Goal: Information Seeking & Learning: Learn about a topic

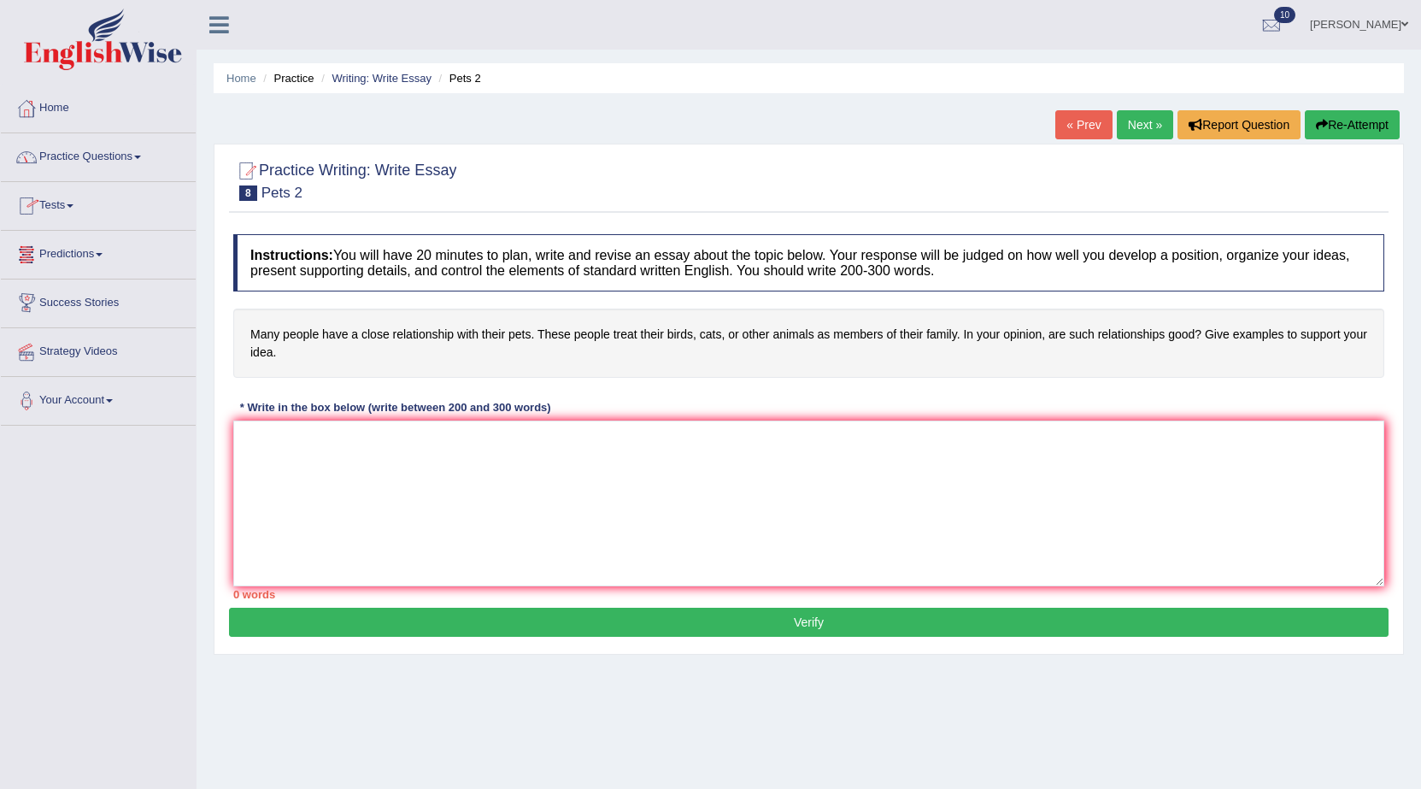
click at [97, 154] on link "Practice Questions" at bounding box center [98, 154] width 195 height 43
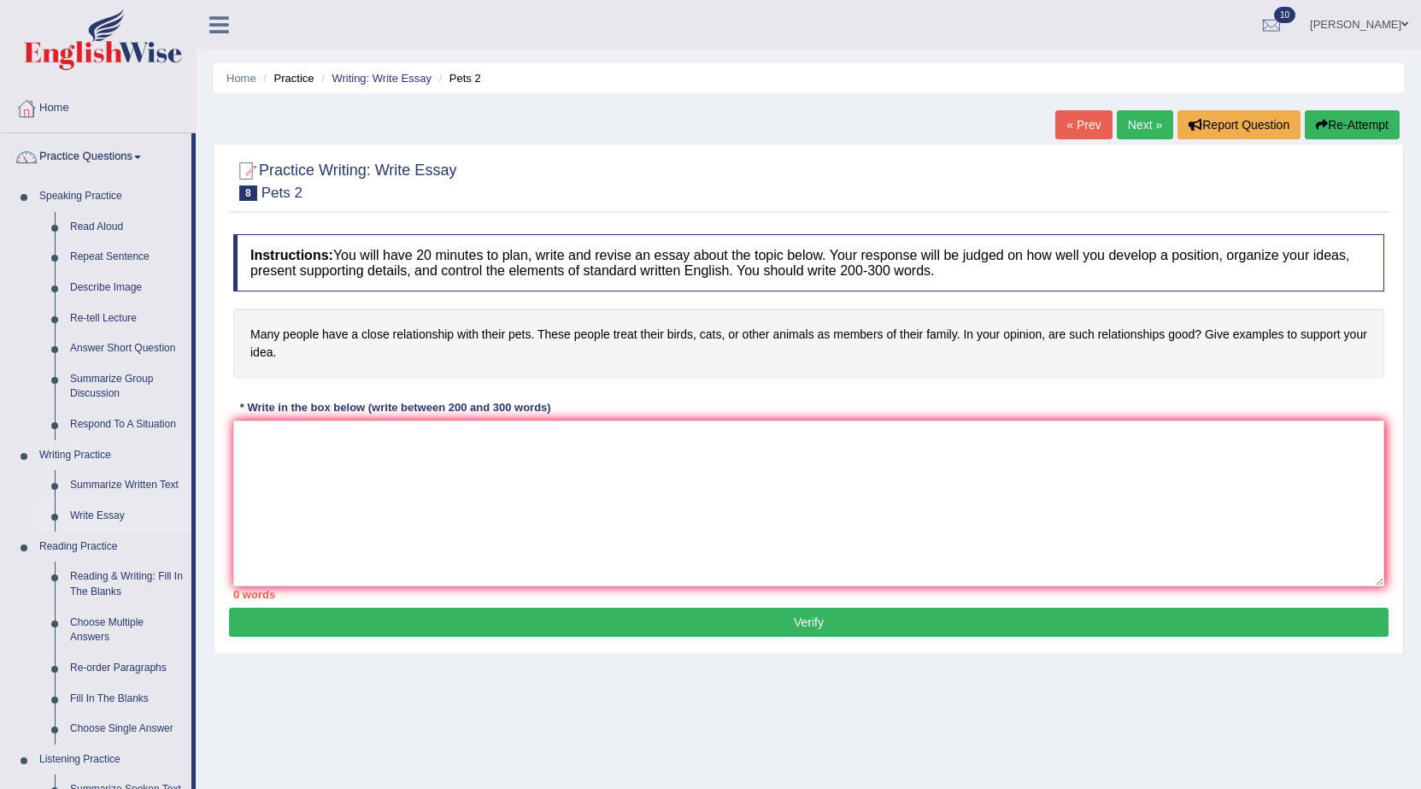
click at [77, 513] on link "Write Essay" at bounding box center [126, 516] width 129 height 31
click at [102, 512] on link "Write Essay" at bounding box center [126, 516] width 129 height 31
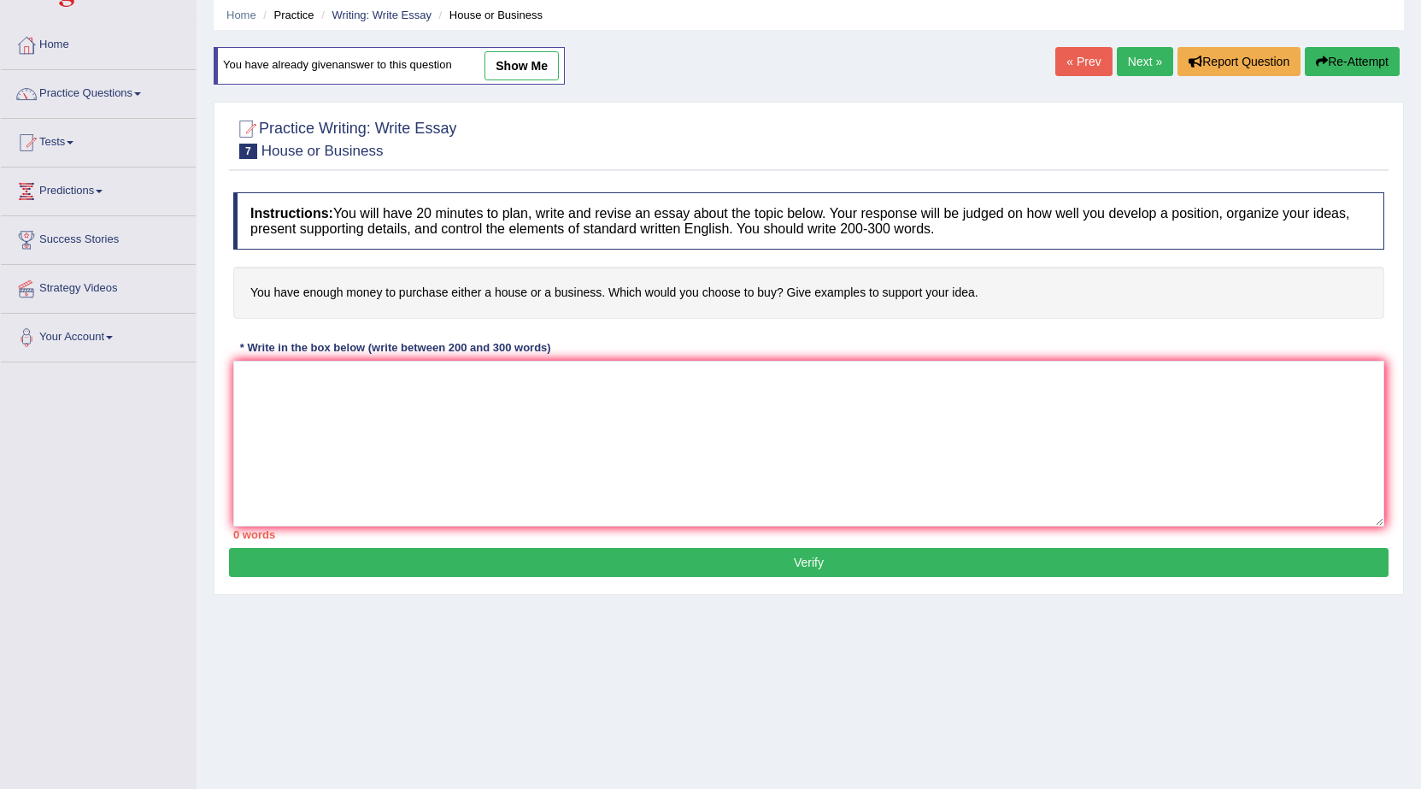
scroll to position [108, 0]
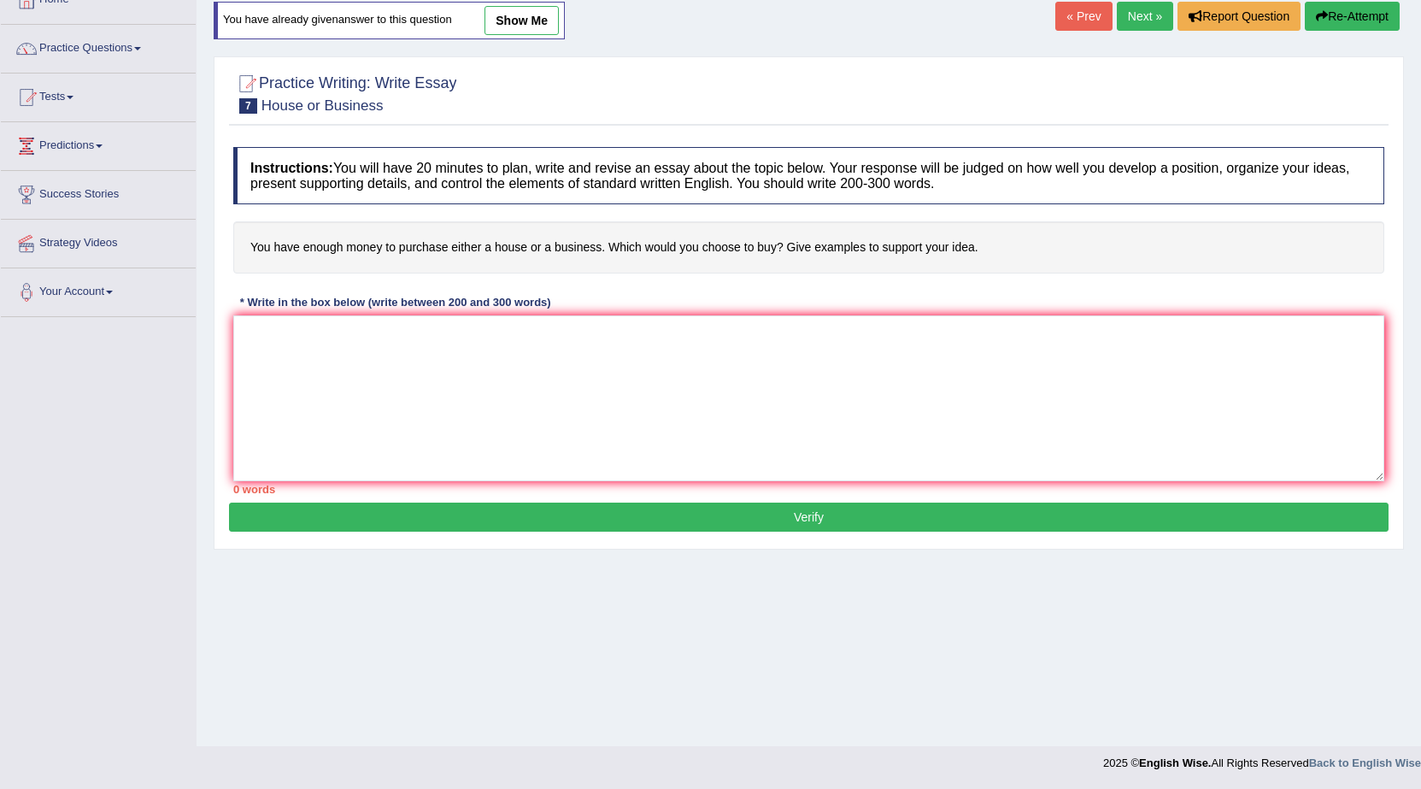
click at [530, 24] on link "show me" at bounding box center [521, 20] width 74 height 29
type textarea "The increasing influence of money on our lives has ignited numerous discussions…"
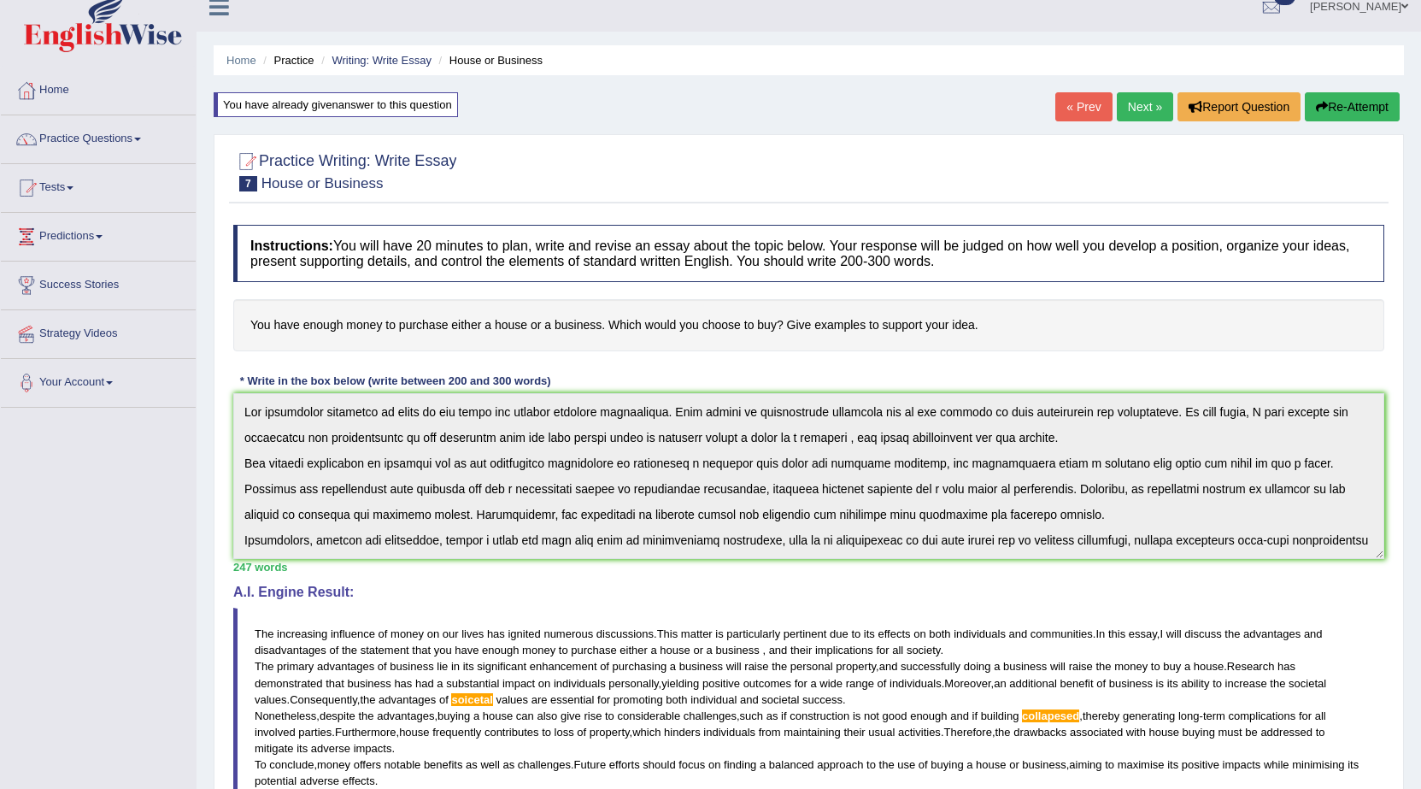
scroll to position [0, 0]
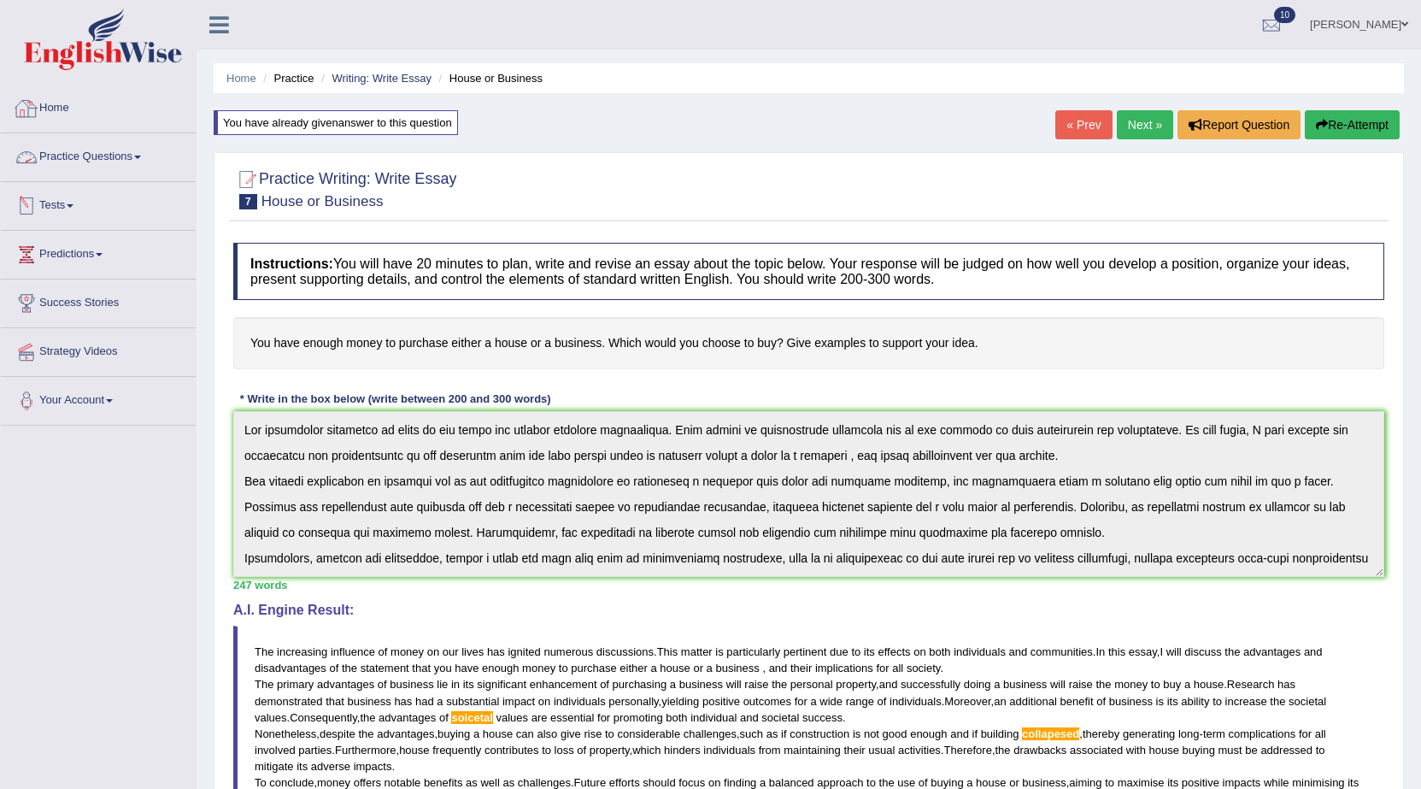
click at [87, 157] on link "Practice Questions" at bounding box center [98, 154] width 195 height 43
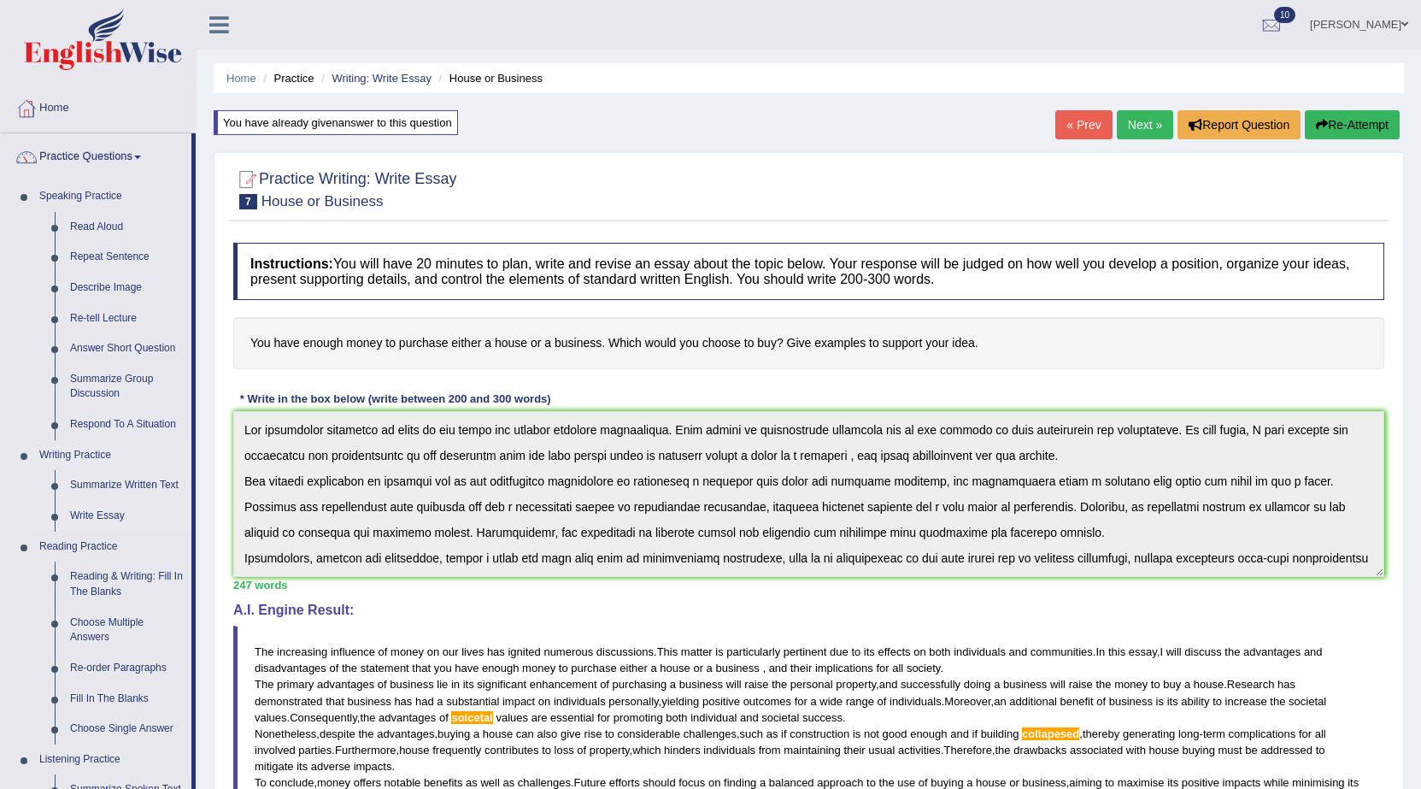
click at [94, 513] on link "Write Essay" at bounding box center [126, 516] width 129 height 31
